Goal: Task Accomplishment & Management: Use online tool/utility

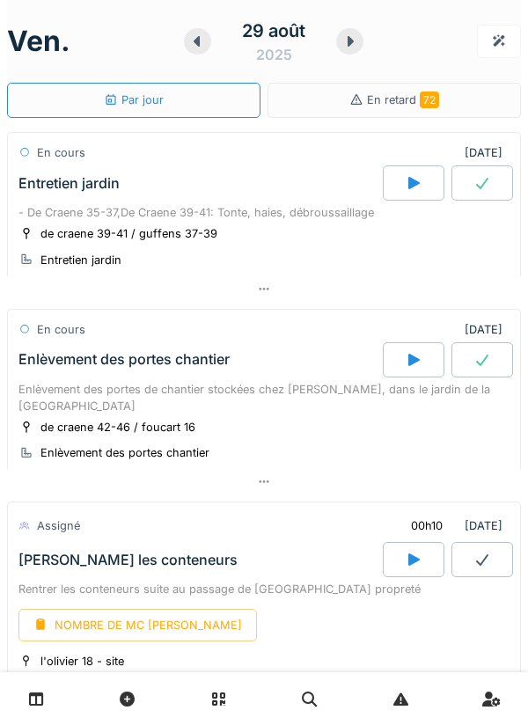
scroll to position [72, 0]
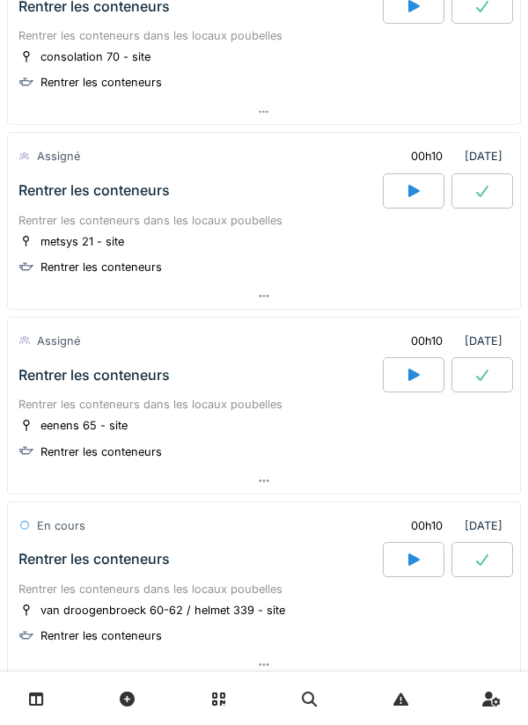
scroll to position [1126, 0]
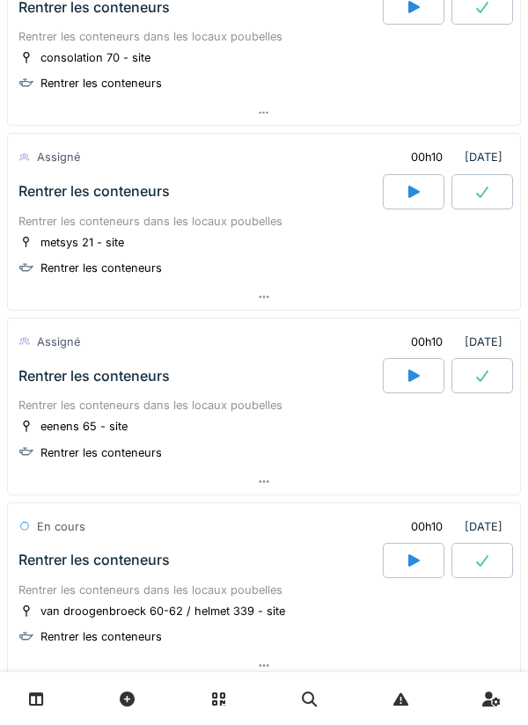
click at [260, 305] on div at bounding box center [264, 297] width 512 height 26
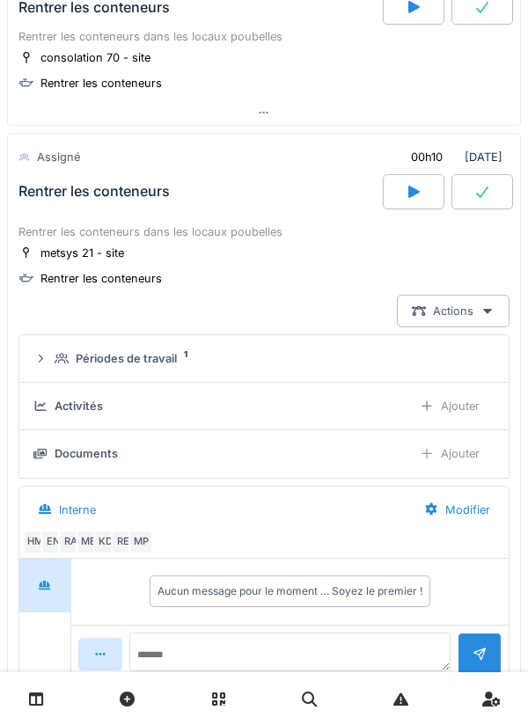
scroll to position [1188, 0]
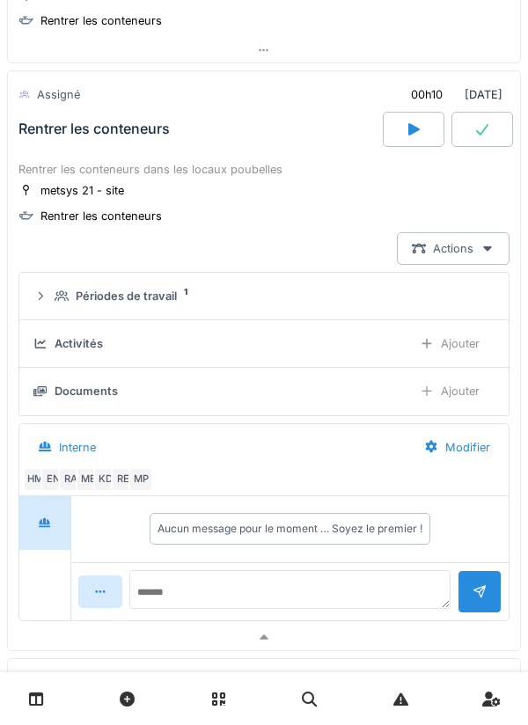
click at [404, 134] on div at bounding box center [414, 129] width 62 height 35
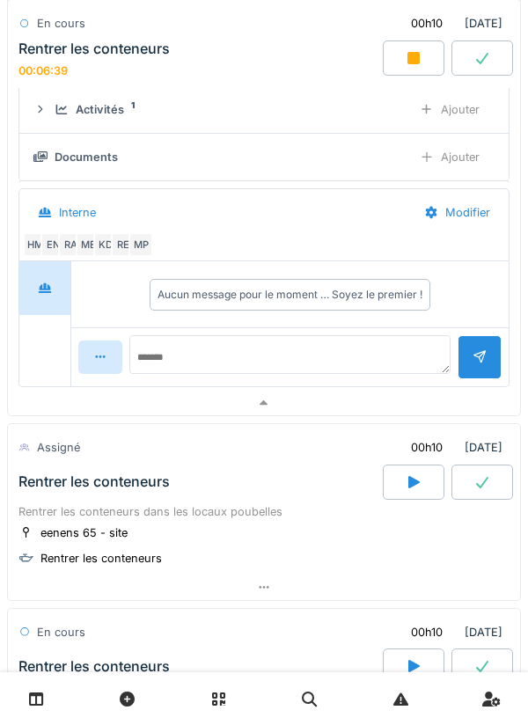
scroll to position [1417, 0]
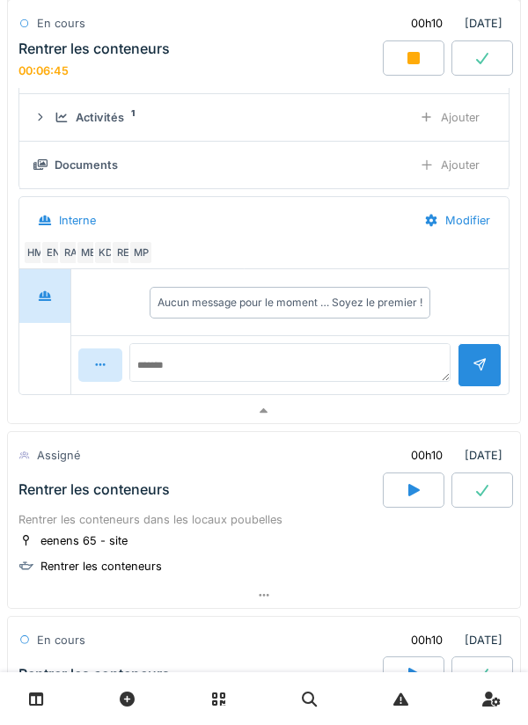
click at [419, 48] on div at bounding box center [414, 57] width 62 height 35
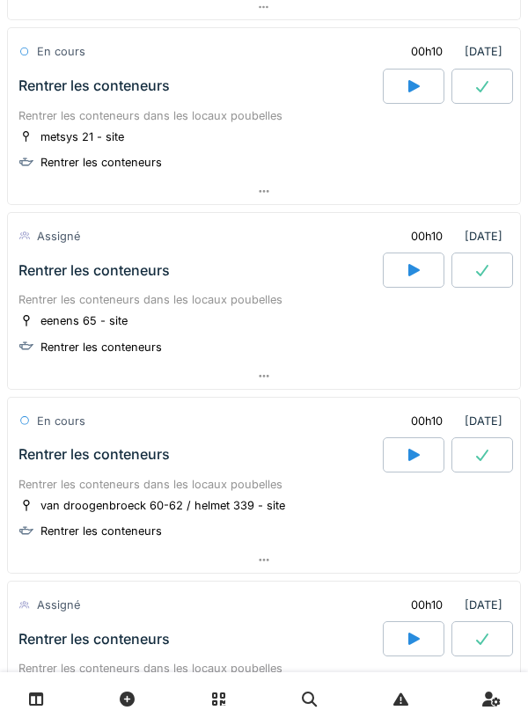
scroll to position [1231, 0]
click at [412, 84] on icon at bounding box center [413, 86] width 11 height 12
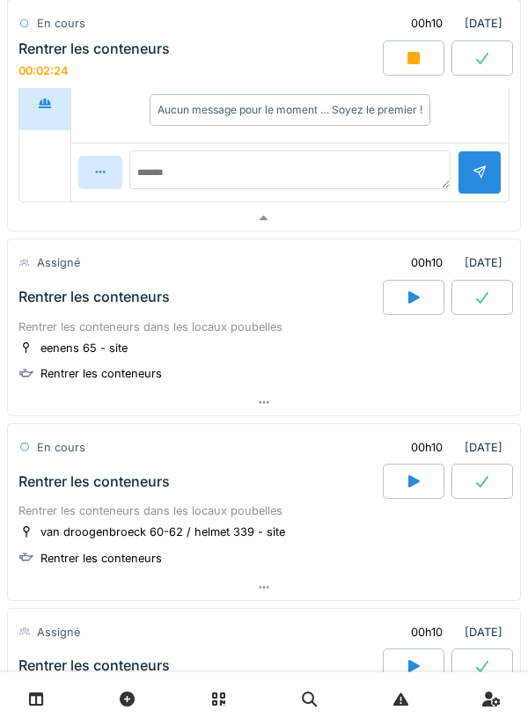
scroll to position [1680, 0]
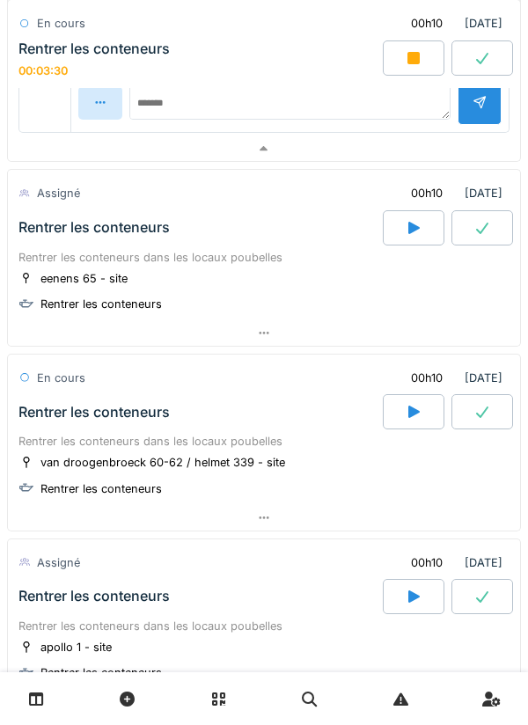
click at [260, 332] on icon at bounding box center [264, 332] width 14 height 11
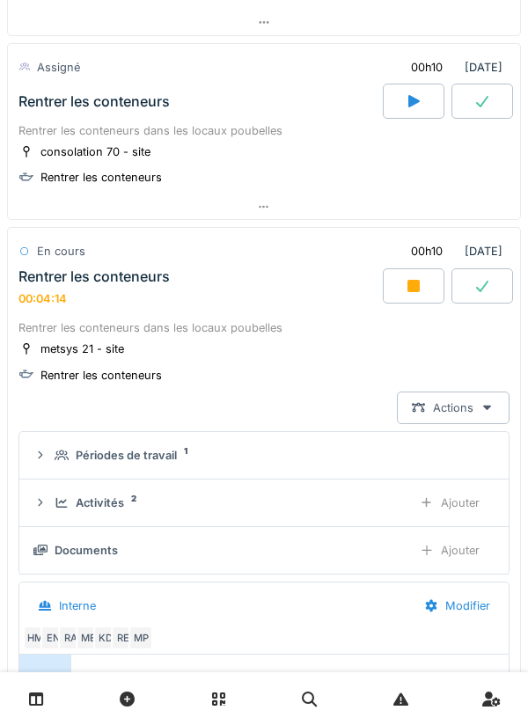
scroll to position [966, 0]
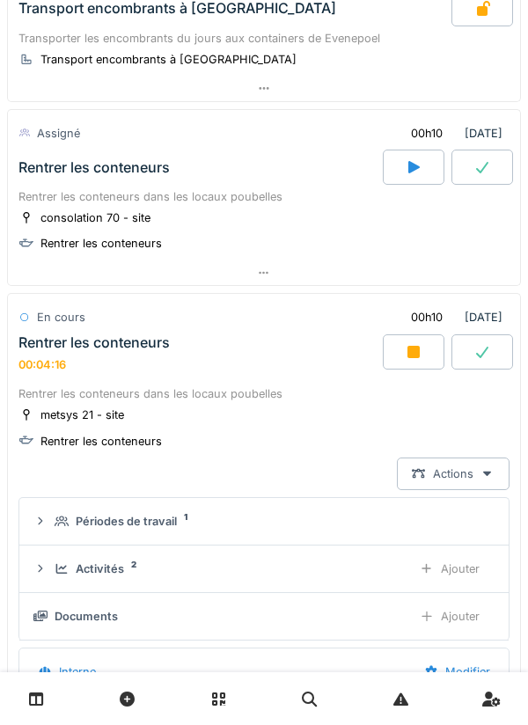
click at [418, 337] on div at bounding box center [414, 351] width 62 height 35
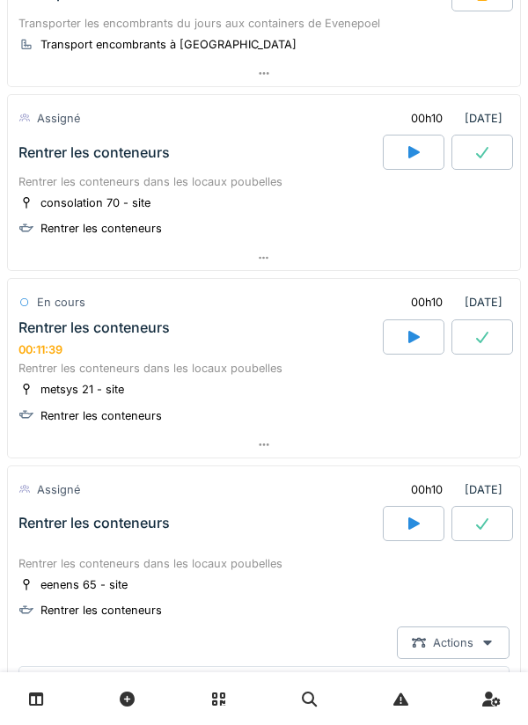
scroll to position [985, 0]
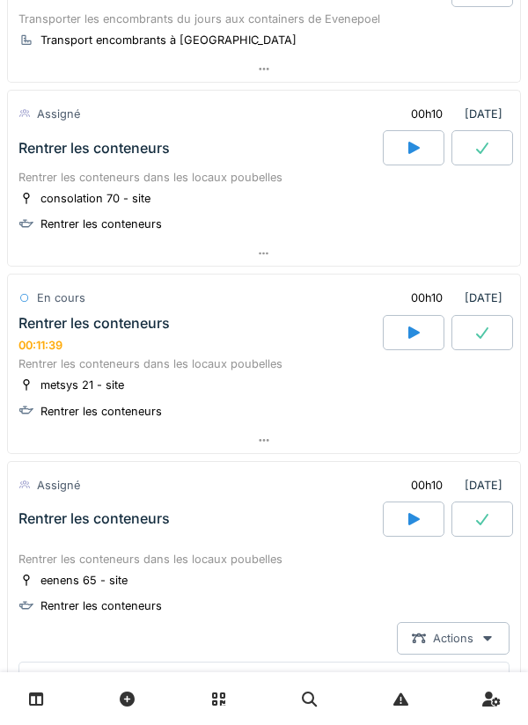
click at [261, 438] on icon at bounding box center [264, 440] width 14 height 11
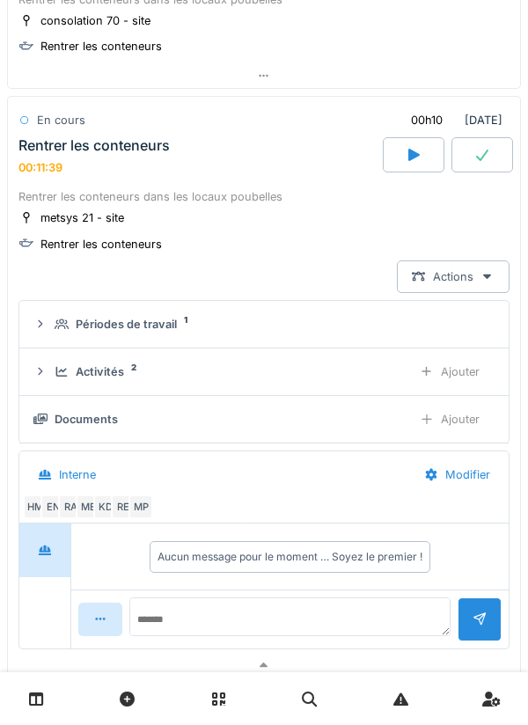
scroll to position [1188, 0]
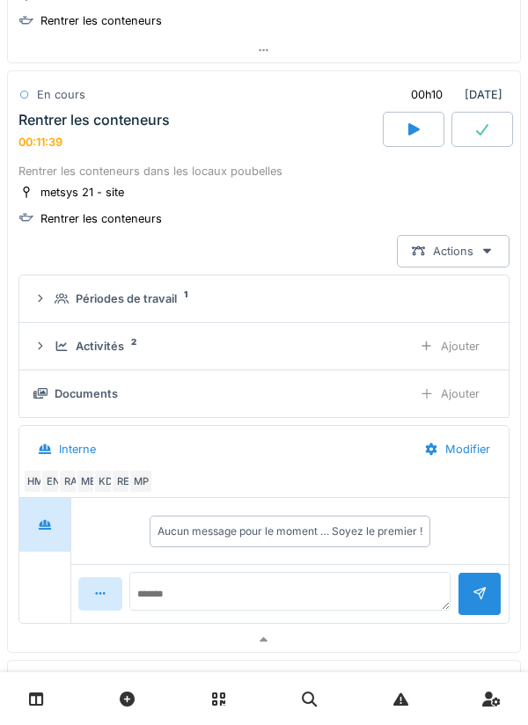
click at [440, 397] on div "Ajouter" at bounding box center [450, 394] width 90 height 33
click at [457, 341] on div "Ajouter" at bounding box center [450, 346] width 90 height 33
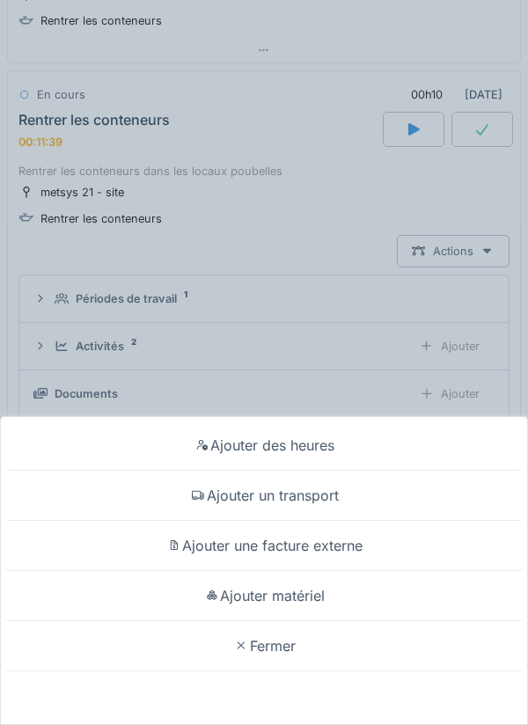
click at [276, 442] on div "Ajouter des heures" at bounding box center [263, 446] width 519 height 50
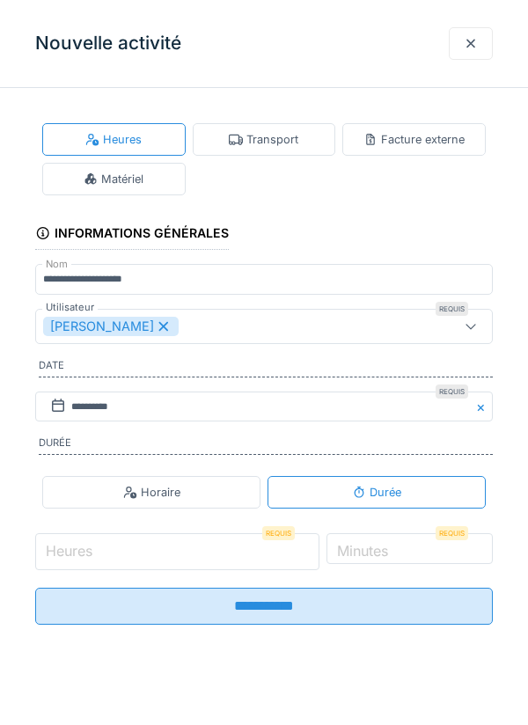
click at [119, 548] on input "Heures" at bounding box center [177, 551] width 284 height 37
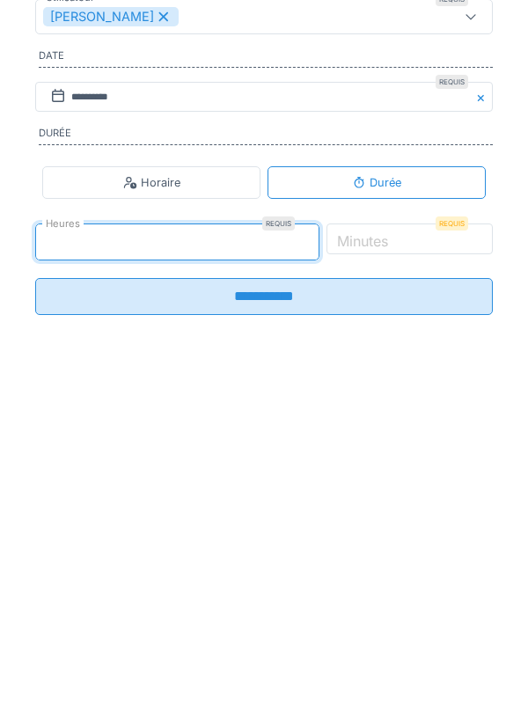
type input "*"
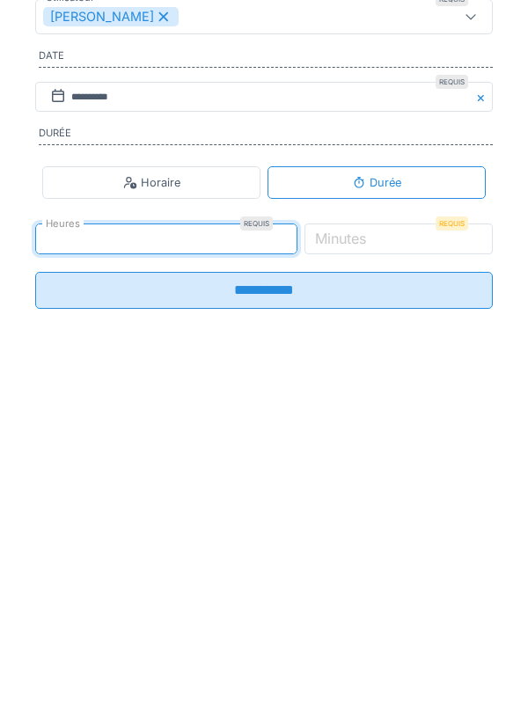
click at [370, 559] on label "Minutes" at bounding box center [341, 548] width 58 height 21
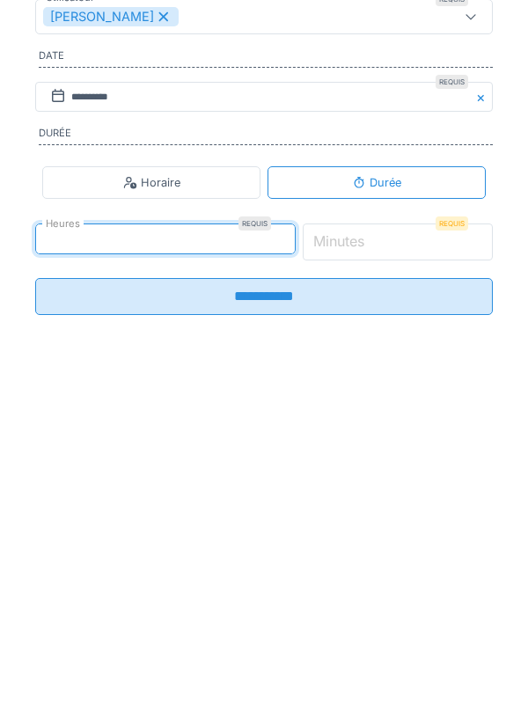
click at [388, 559] on input "*" at bounding box center [398, 551] width 191 height 37
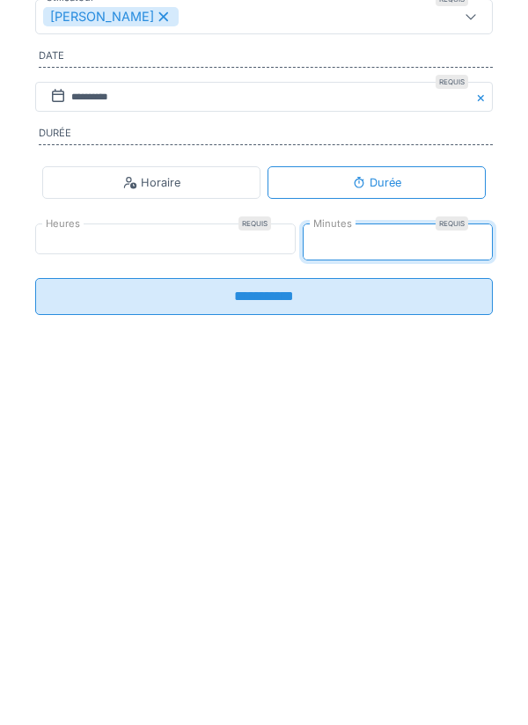
type input "*"
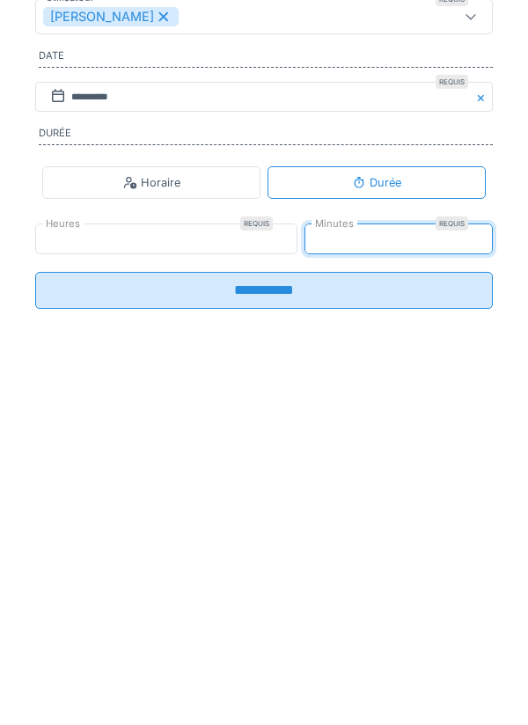
click at [246, 606] on input "**********" at bounding box center [264, 600] width 458 height 37
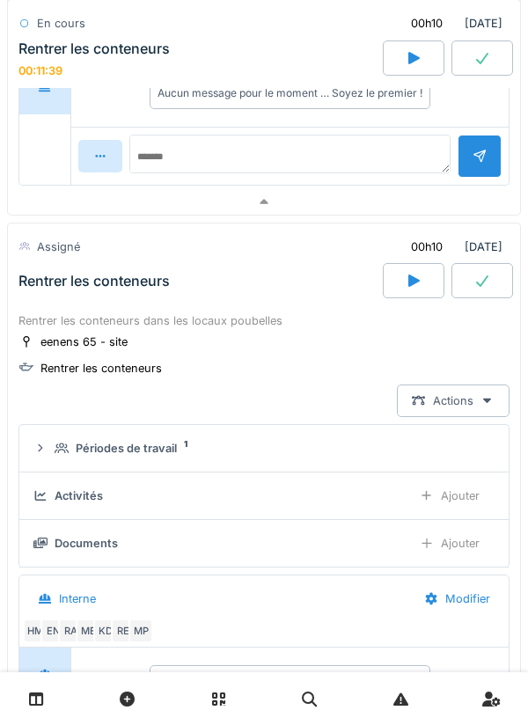
scroll to position [1821, 0]
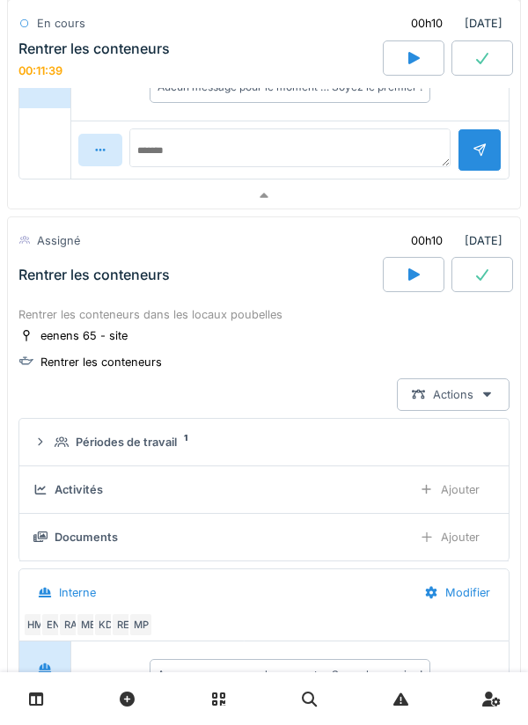
click at [254, 371] on div "eenens 65 - site Rentrer les conteneurs" at bounding box center [263, 349] width 491 height 44
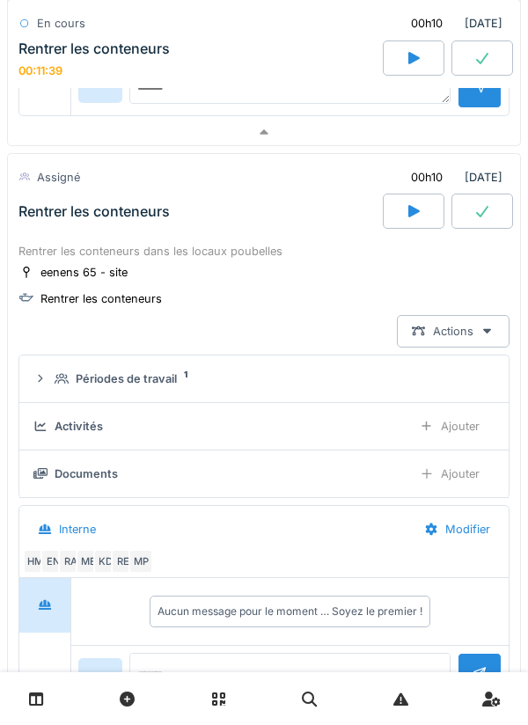
scroll to position [1898, 0]
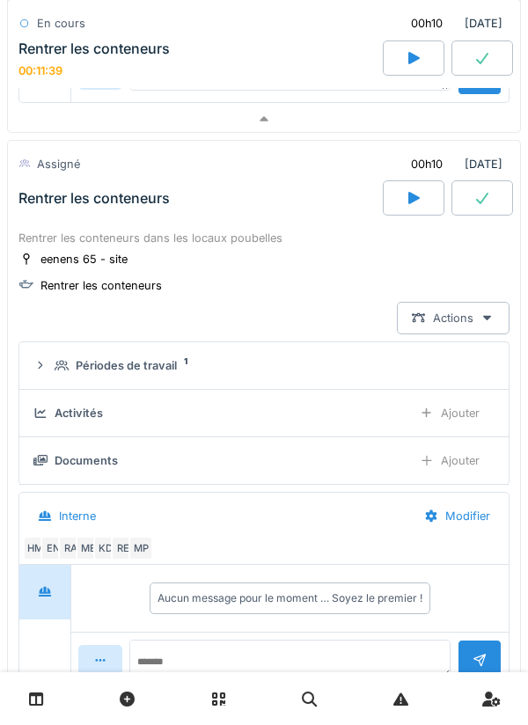
click at [439, 420] on div "Ajouter" at bounding box center [450, 413] width 90 height 33
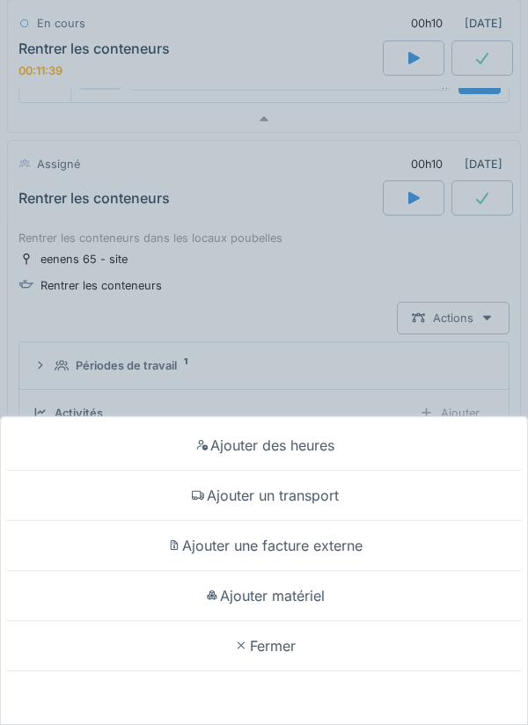
click at [308, 452] on div "Ajouter des heures" at bounding box center [263, 446] width 519 height 50
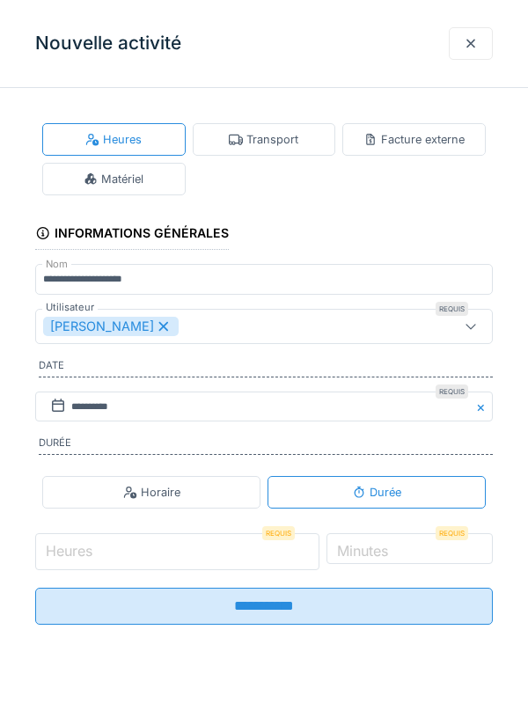
click at [175, 548] on input "Heures" at bounding box center [177, 551] width 284 height 37
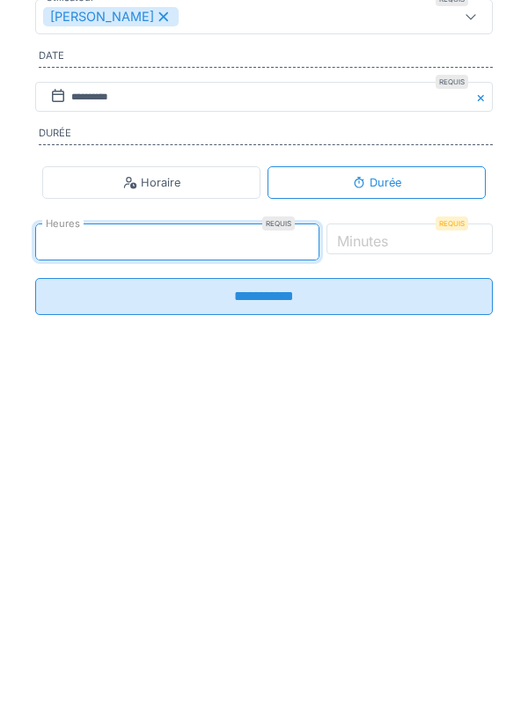
type input "*"
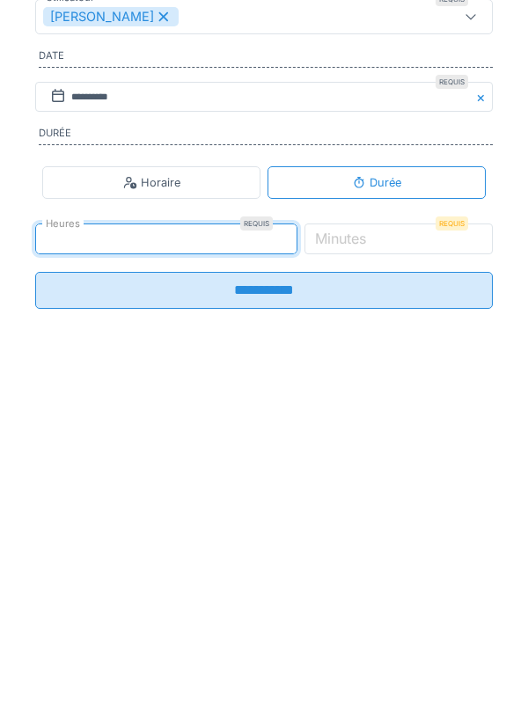
click at [370, 556] on label "Minutes" at bounding box center [341, 548] width 58 height 21
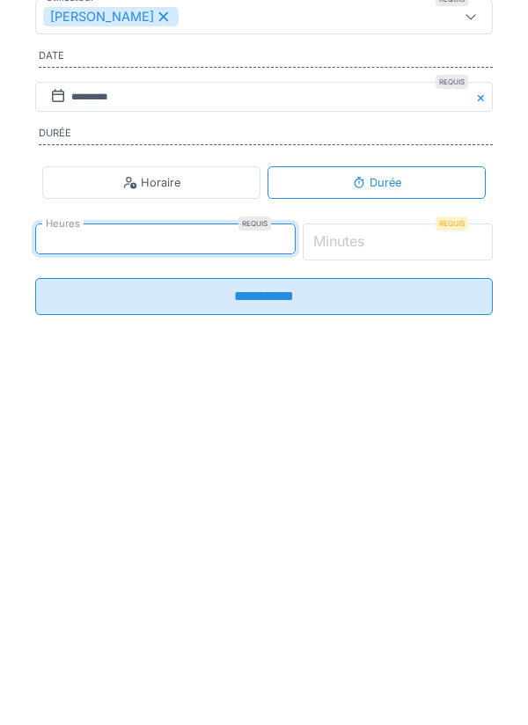
click at [390, 556] on input "*" at bounding box center [398, 551] width 191 height 37
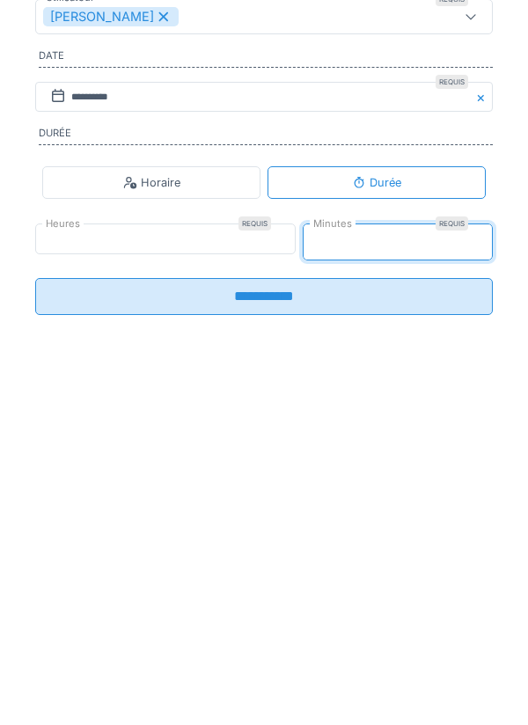
type input "**"
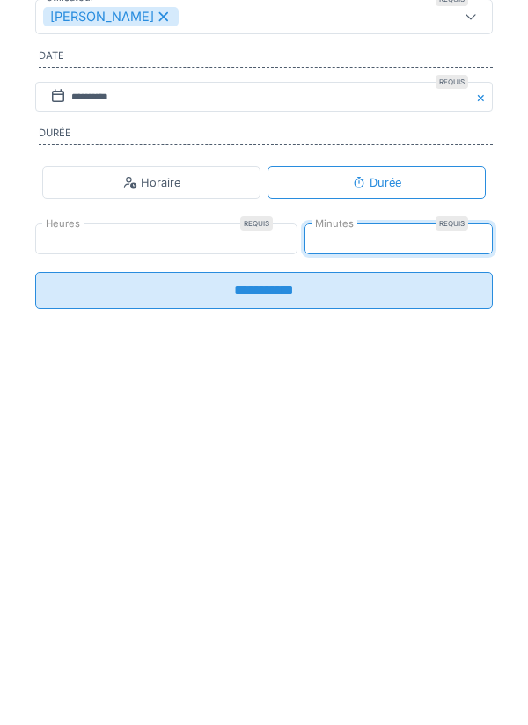
click at [246, 605] on input "**********" at bounding box center [264, 600] width 458 height 37
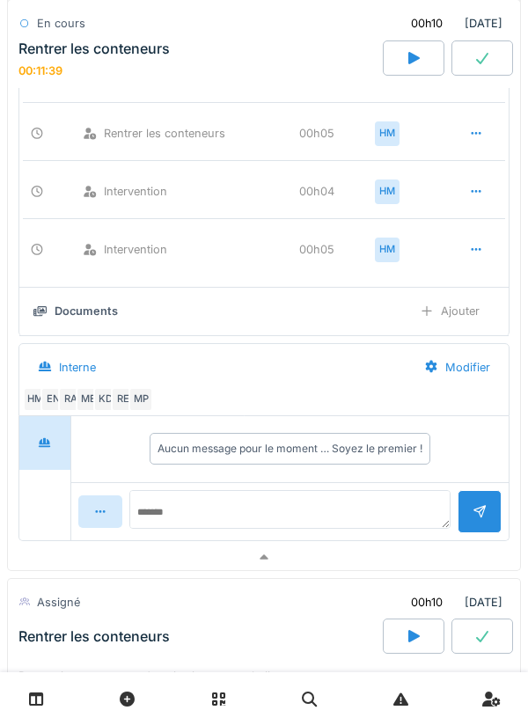
scroll to position [1462, 0]
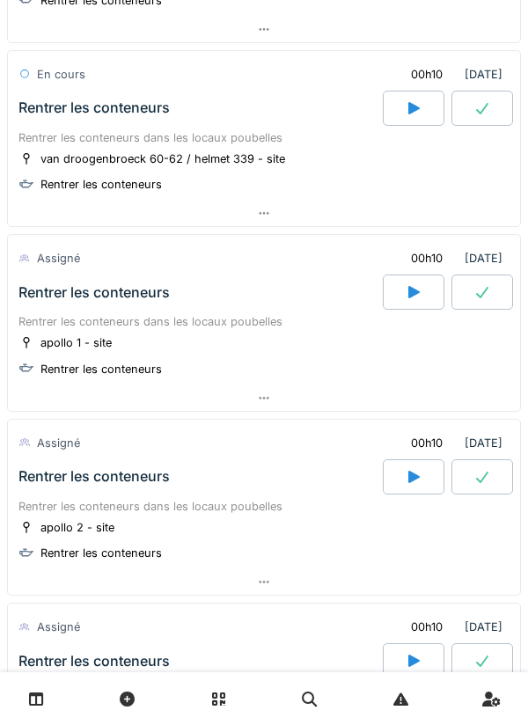
scroll to position [1584, 0]
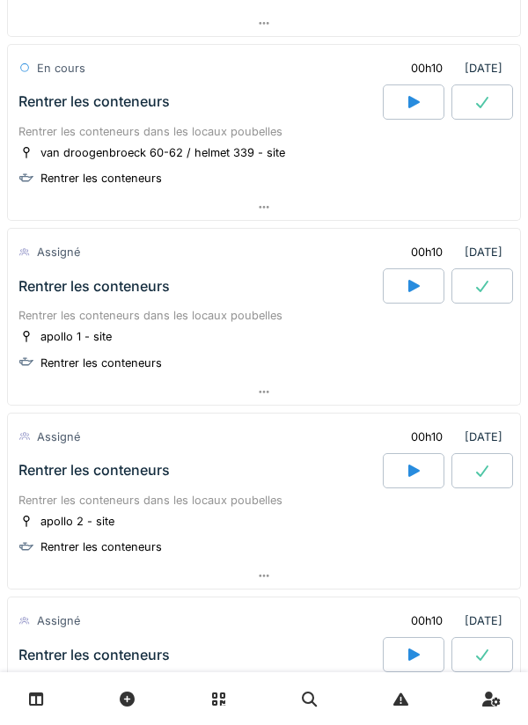
click at [403, 293] on div at bounding box center [414, 285] width 62 height 35
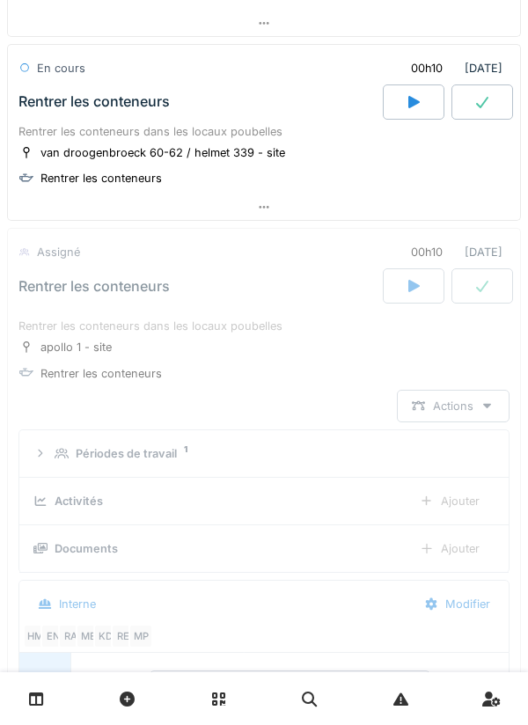
scroll to position [1742, 0]
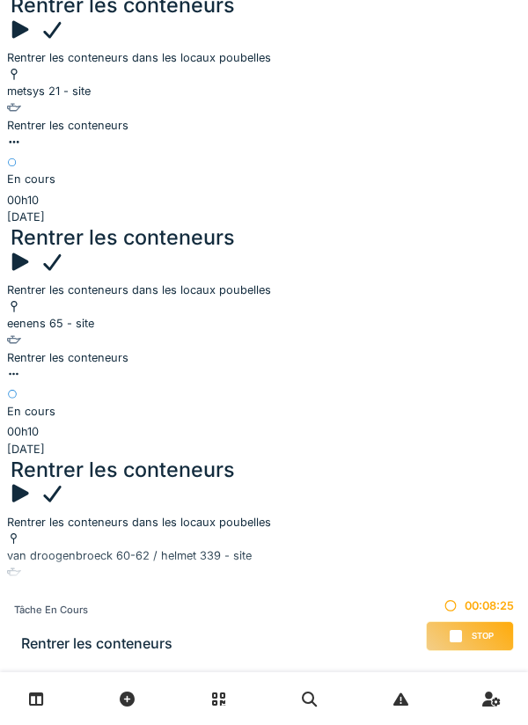
scroll to position [1613, 0]
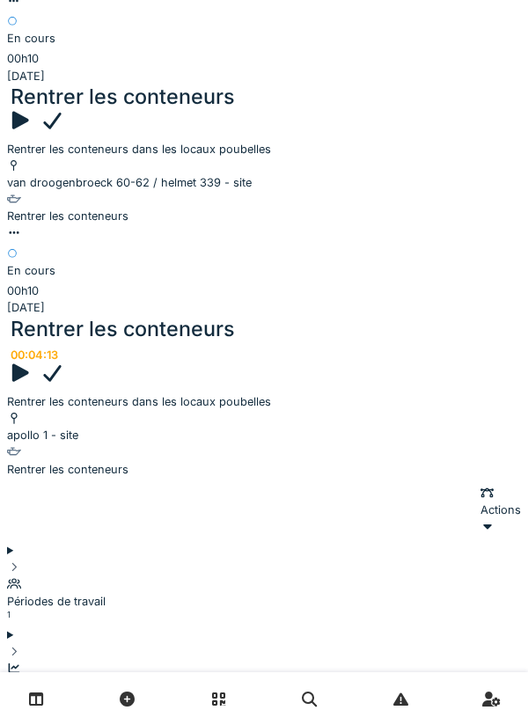
scroll to position [1989, 0]
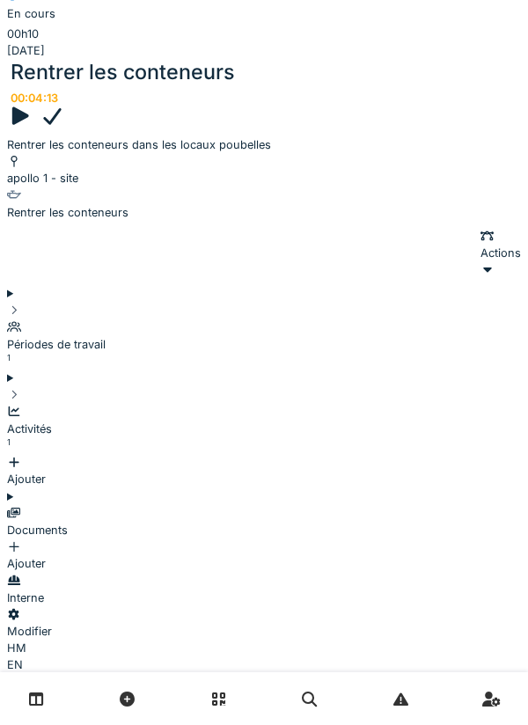
scroll to position [2333, 0]
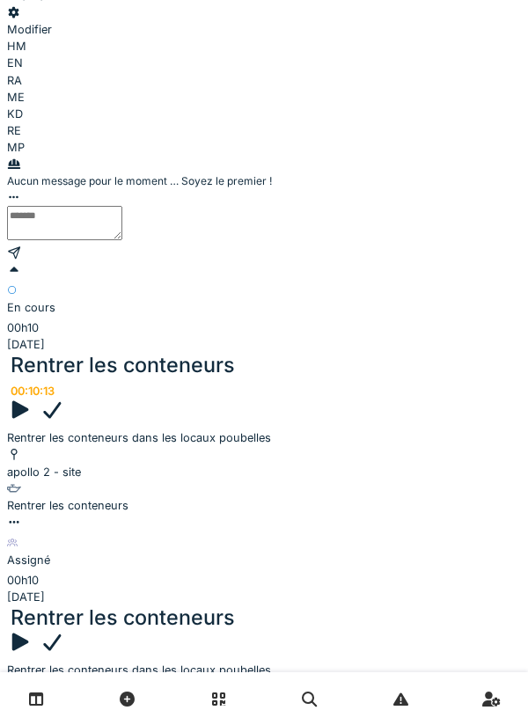
scroll to position [2862, 0]
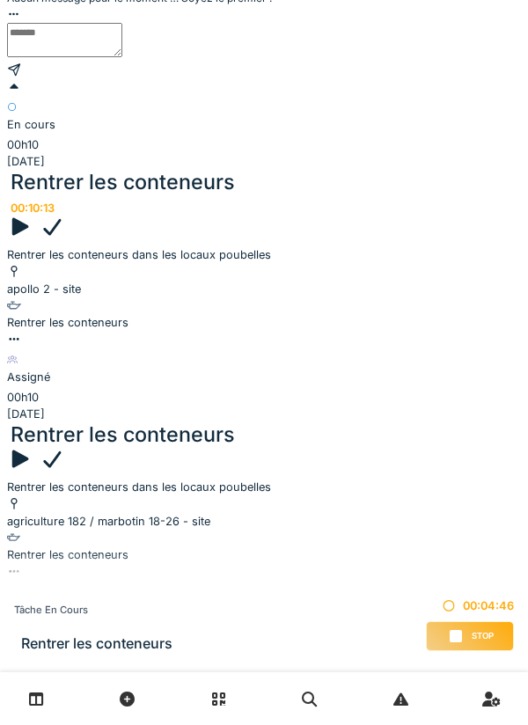
scroll to position [3025, 0]
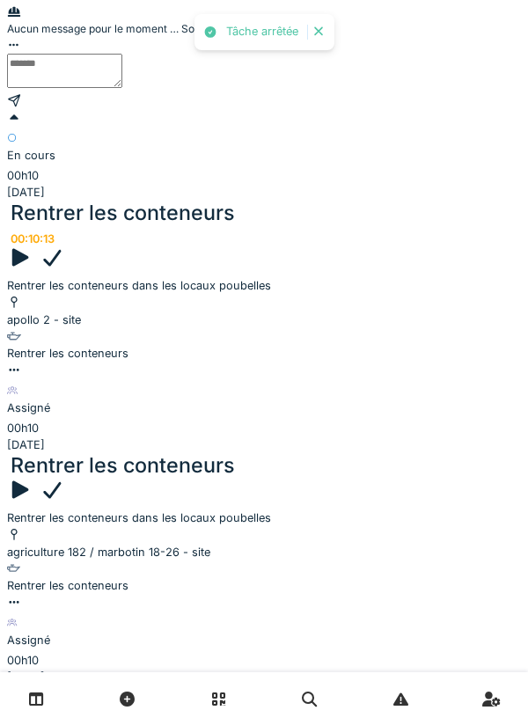
scroll to position [2997, 0]
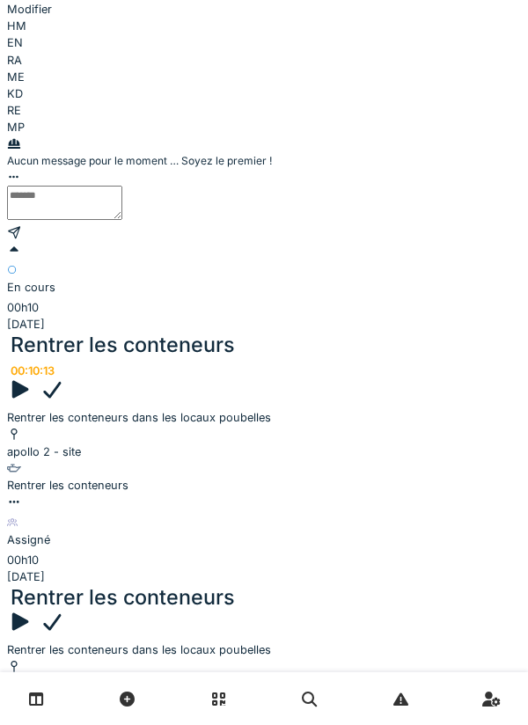
scroll to position [2888, 0]
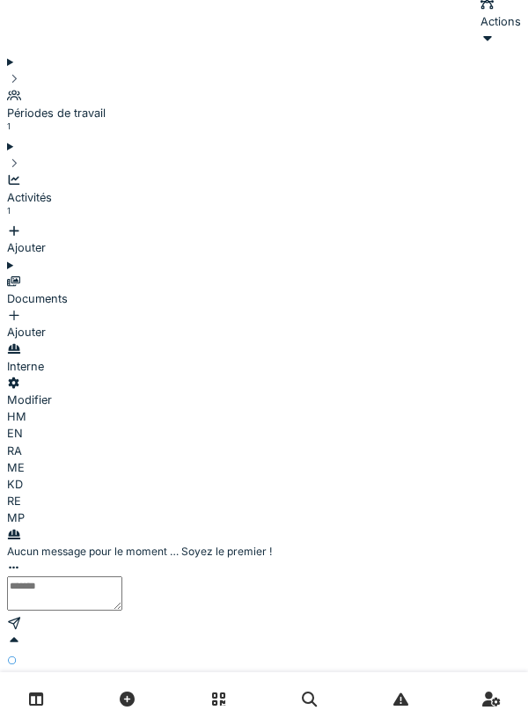
scroll to position [2470, 0]
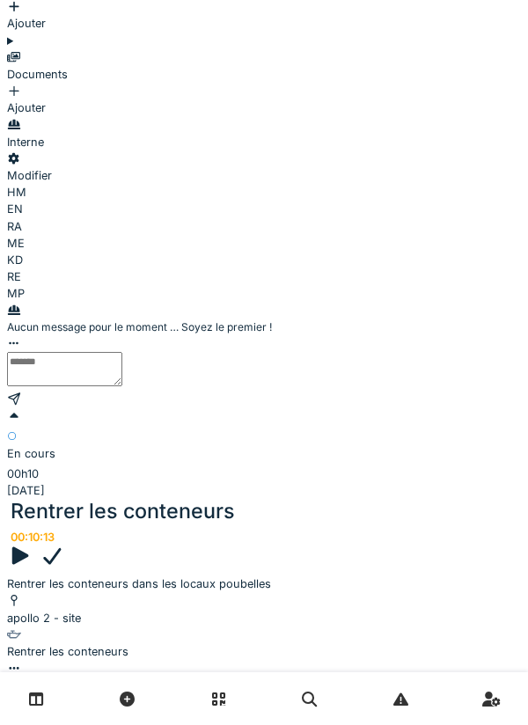
scroll to position [2703, 0]
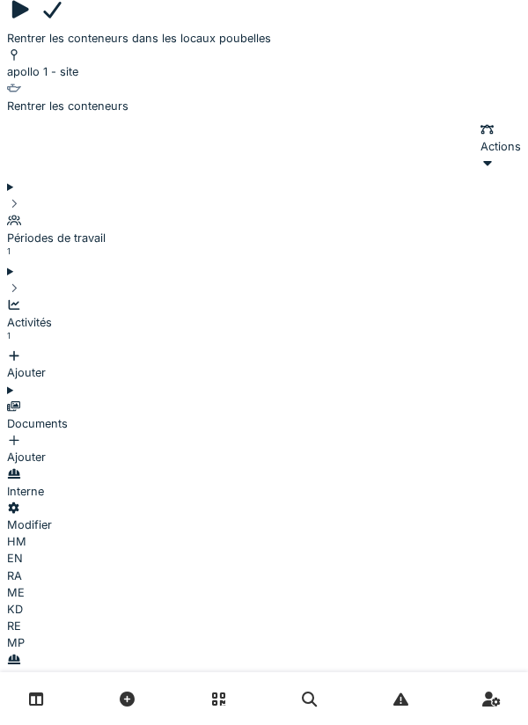
scroll to position [2348, 0]
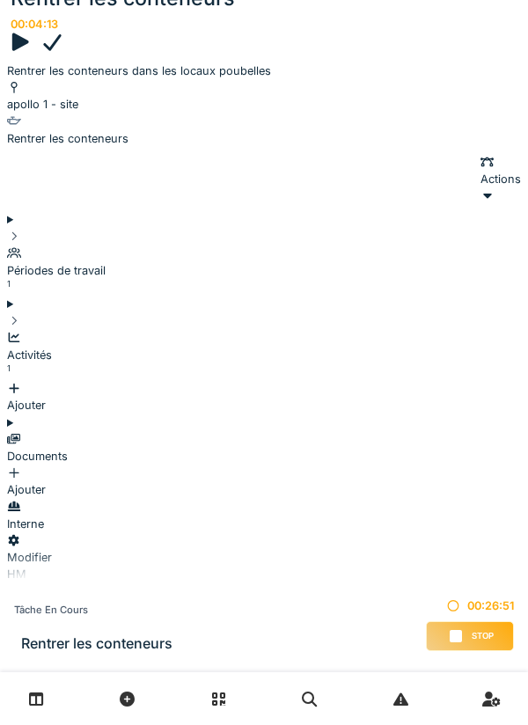
scroll to position [2318, 0]
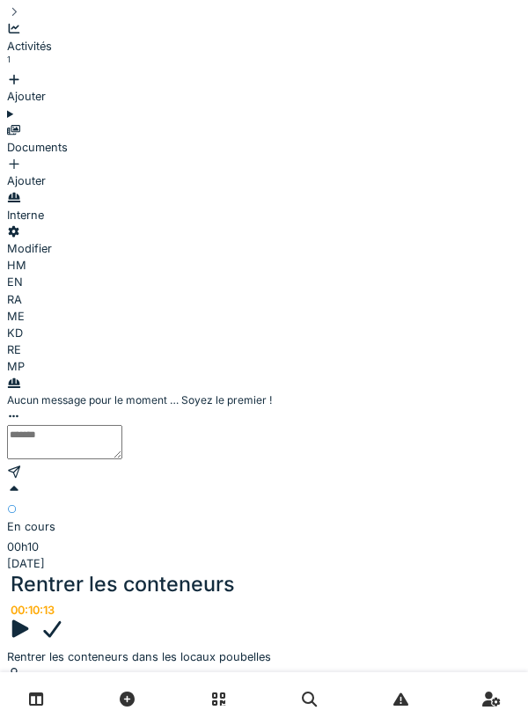
scroll to position [3002, 0]
